Goal: Task Accomplishment & Management: Manage account settings

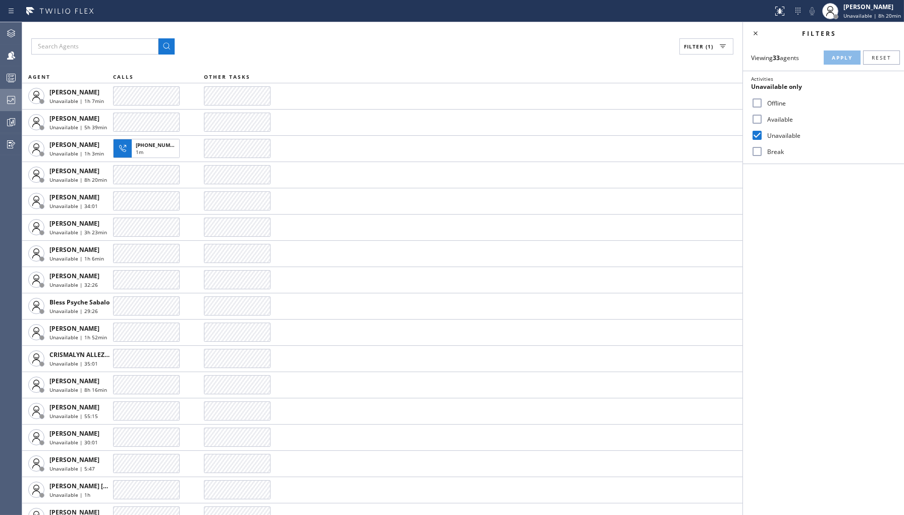
click at [16, 105] on icon at bounding box center [11, 100] width 12 height 12
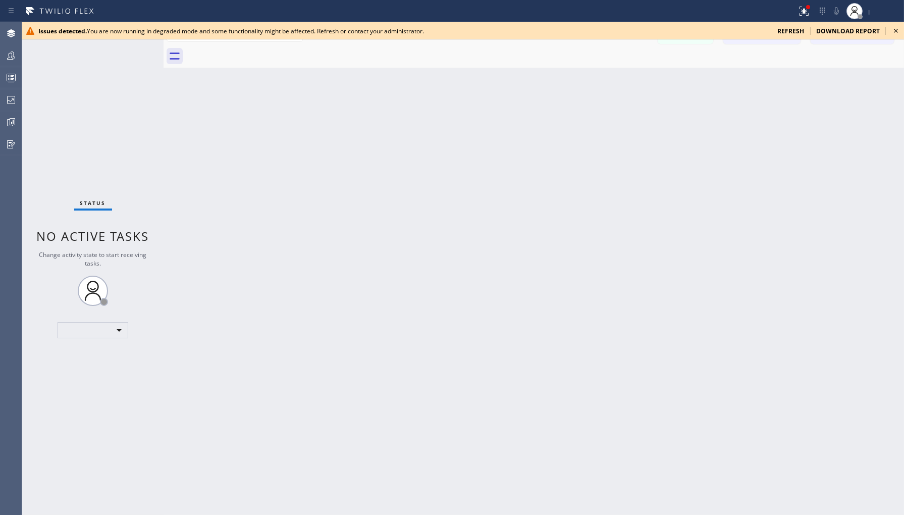
click at [794, 28] on span "refresh" at bounding box center [790, 31] width 27 height 9
click at [891, 28] on icon at bounding box center [896, 31] width 12 height 12
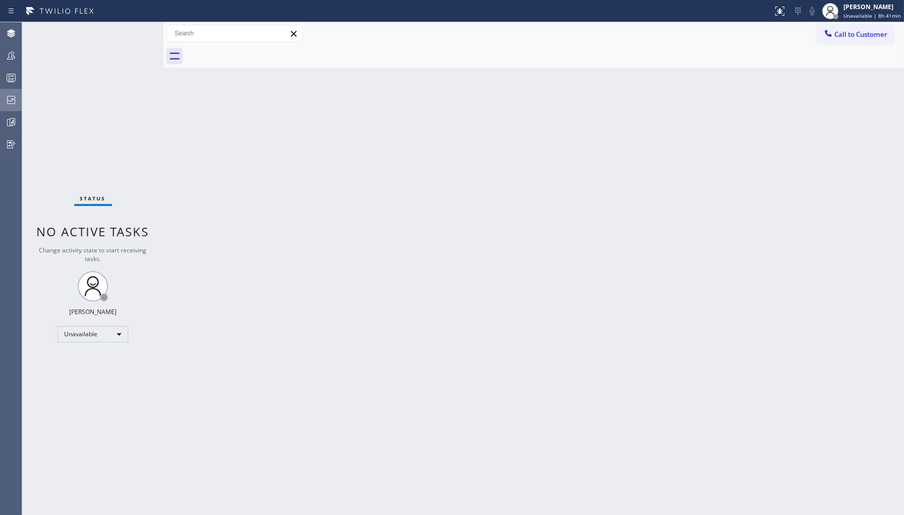
click at [12, 92] on div at bounding box center [11, 100] width 22 height 20
click at [13, 97] on icon at bounding box center [11, 100] width 12 height 12
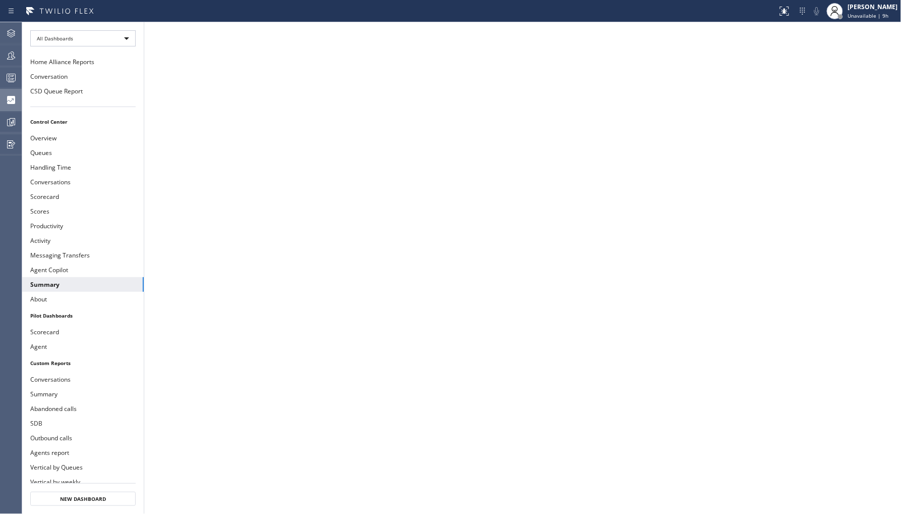
click at [854, 22] on iframe at bounding box center [522, 268] width 757 height 492
click at [859, 18] on span "Unavailable | 9h" at bounding box center [868, 15] width 41 height 7
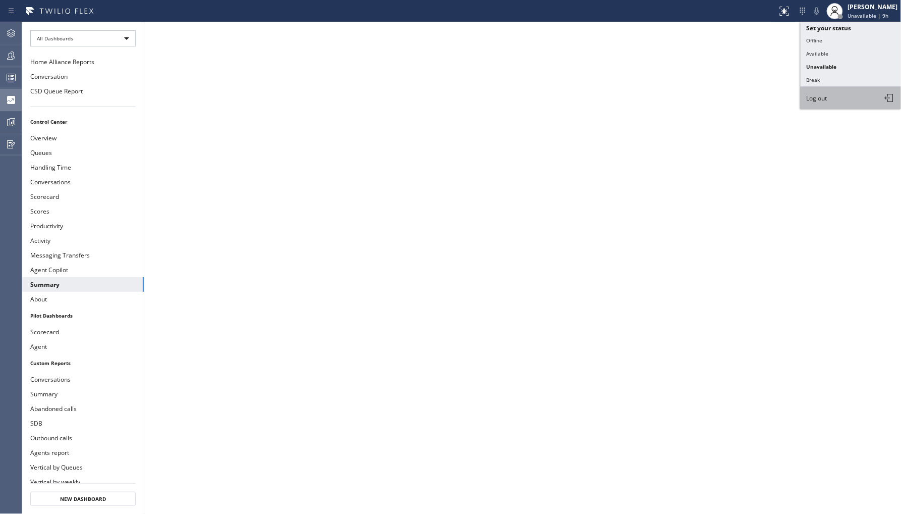
click at [840, 102] on button "Log out" at bounding box center [851, 98] width 101 height 22
